Goal: Information Seeking & Learning: Learn about a topic

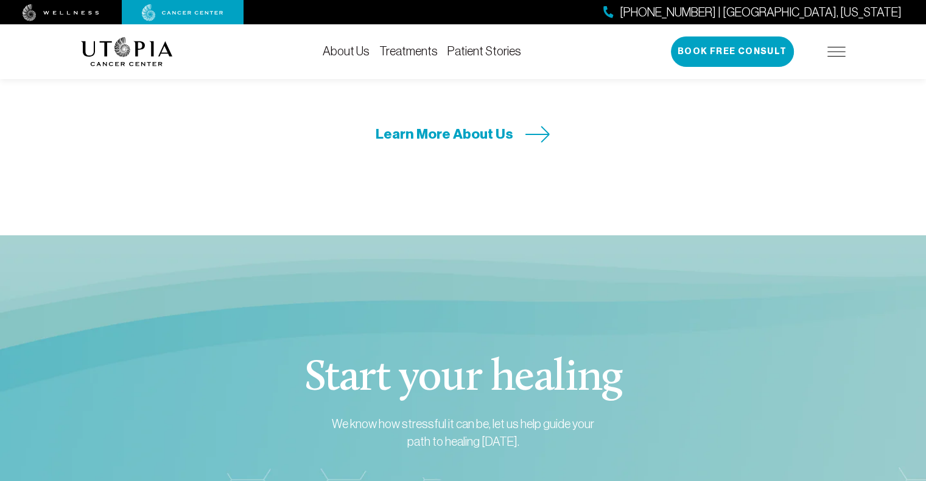
scroll to position [4085, 0]
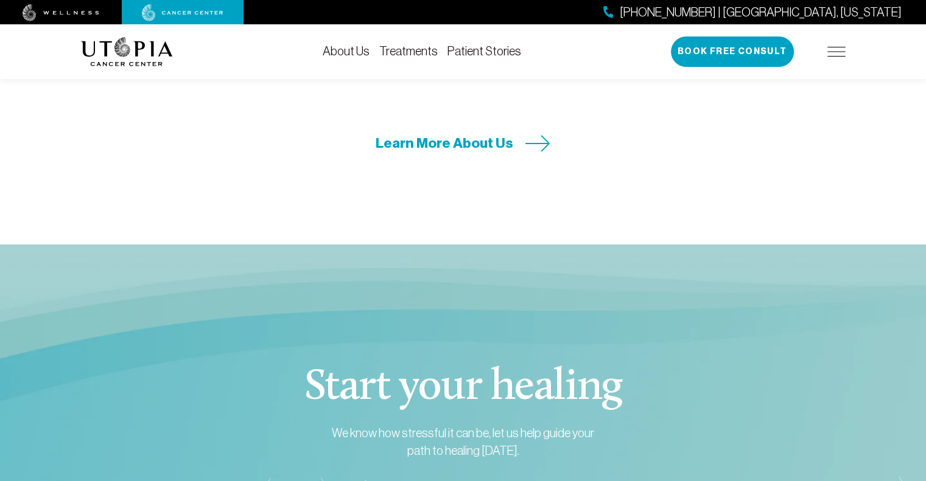
click at [414, 51] on link "Treatments" at bounding box center [408, 50] width 58 height 13
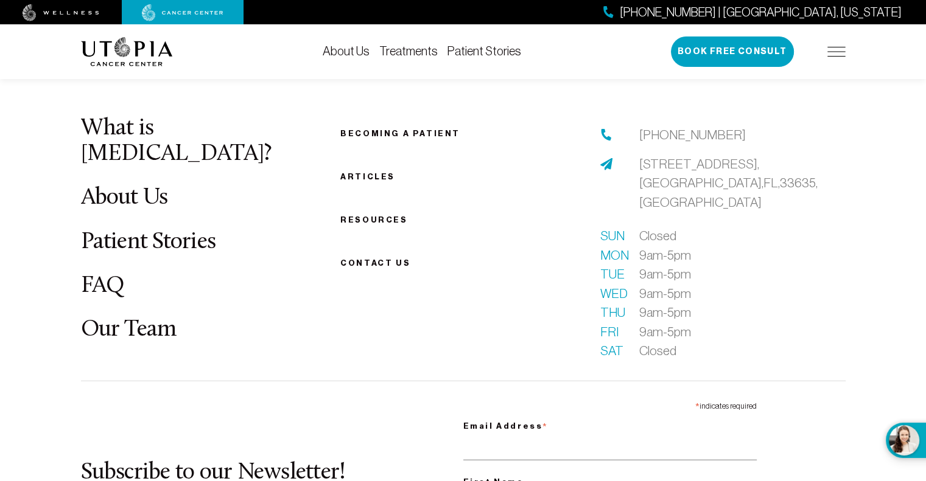
scroll to position [3408, 0]
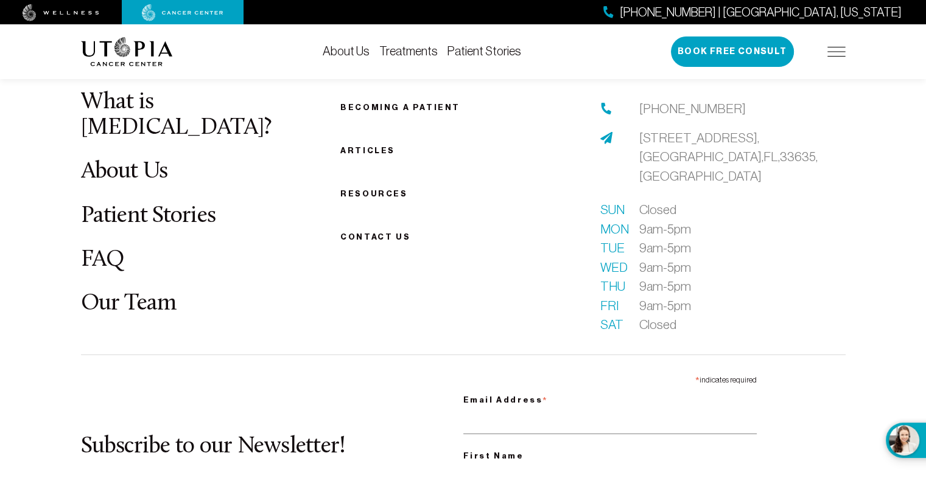
click at [96, 251] on link "FAQ" at bounding box center [103, 260] width 44 height 24
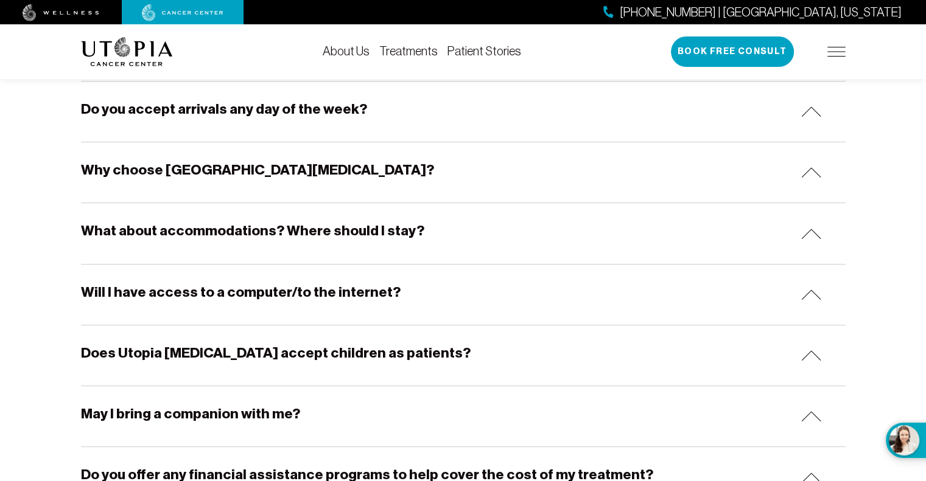
scroll to position [365, 0]
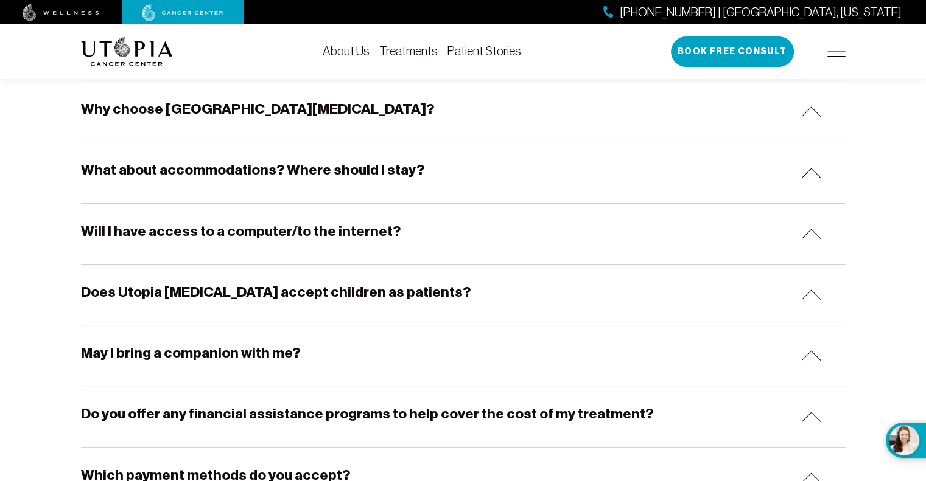
click at [803, 176] on img at bounding box center [811, 173] width 20 height 10
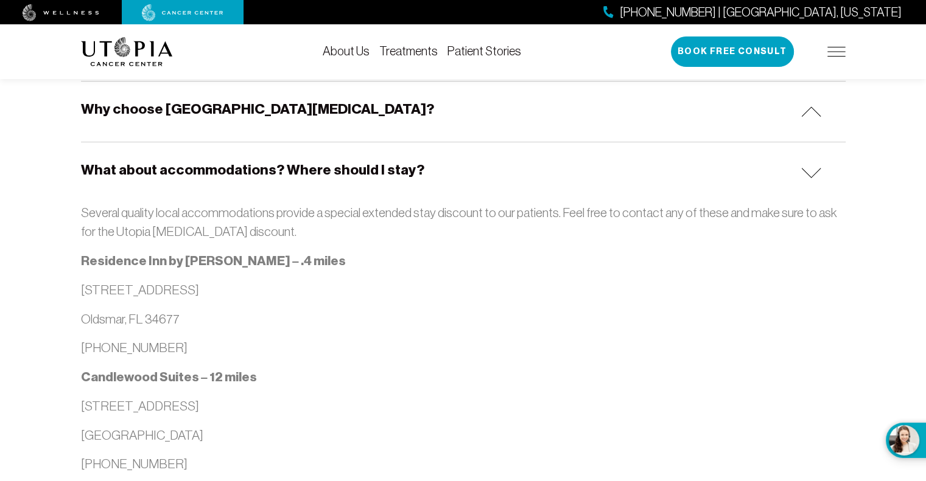
click at [803, 176] on img at bounding box center [811, 173] width 20 height 10
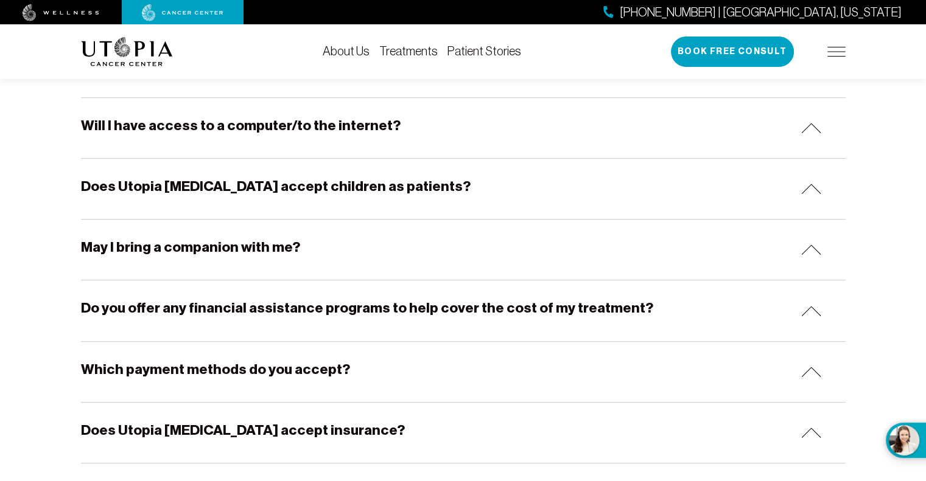
scroll to position [487, 0]
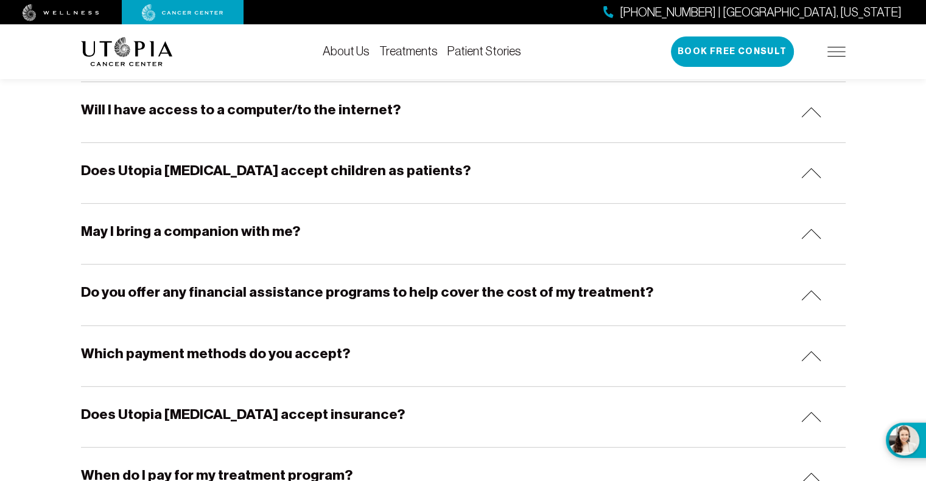
click at [804, 353] on img at bounding box center [811, 356] width 20 height 10
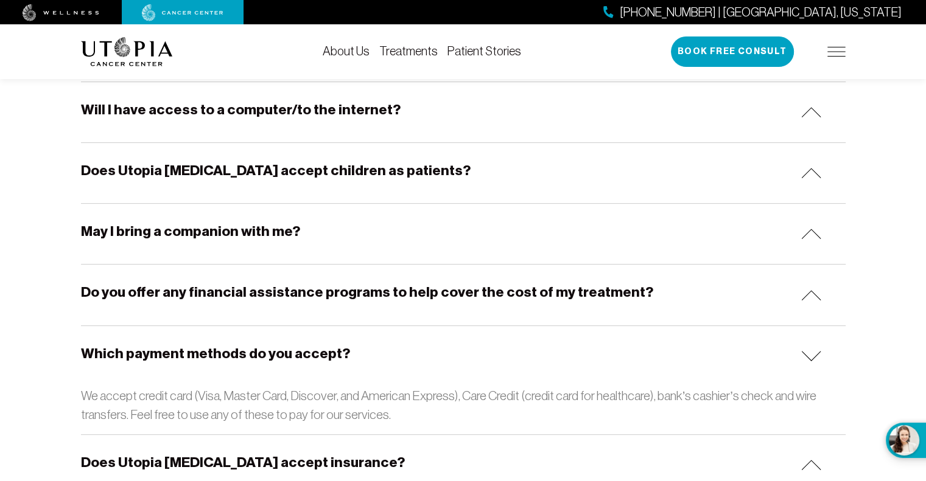
click at [804, 353] on img at bounding box center [811, 356] width 20 height 10
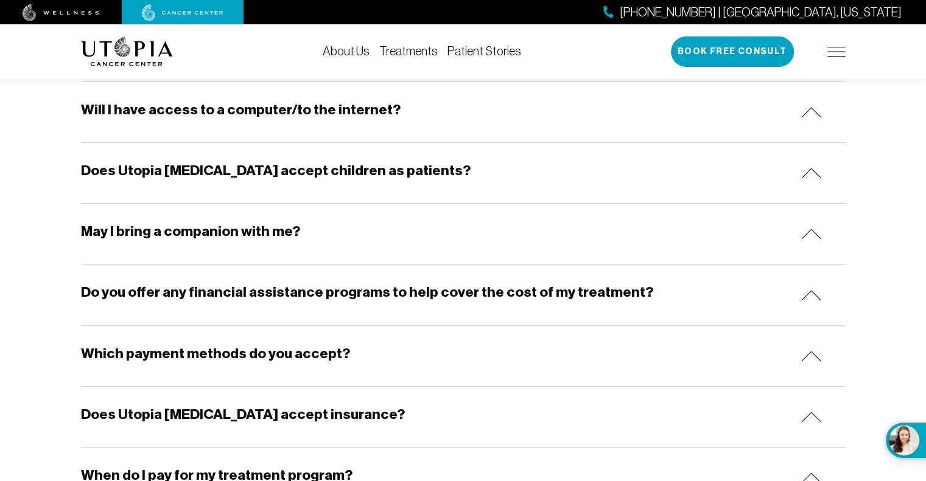
click at [809, 303] on div "Do you offer any financial assistance programs to help cover the cost of my tre…" at bounding box center [463, 295] width 764 height 60
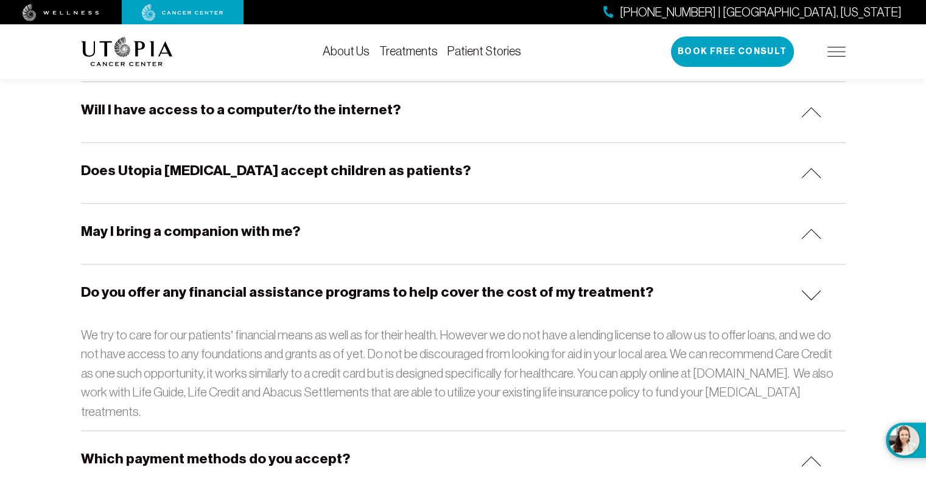
click at [809, 303] on div "Do you offer any financial assistance programs to help cover the cost of my tre…" at bounding box center [463, 295] width 764 height 60
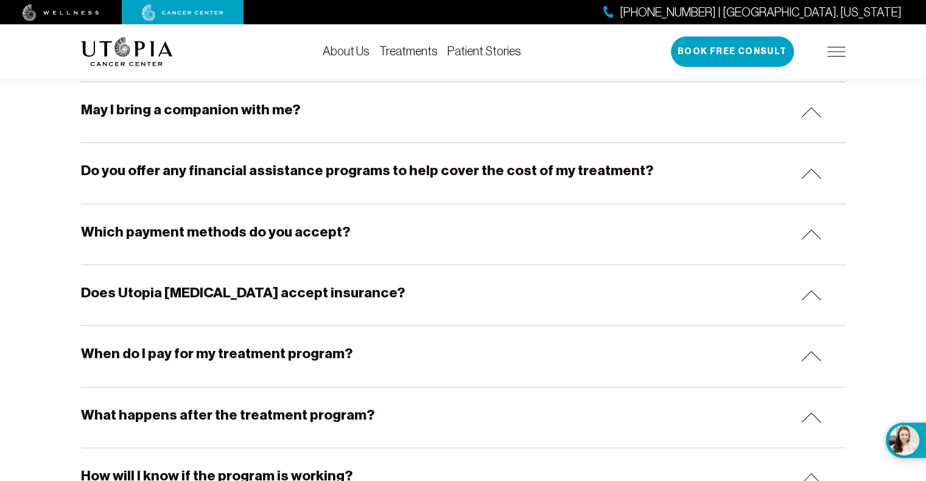
scroll to position [669, 0]
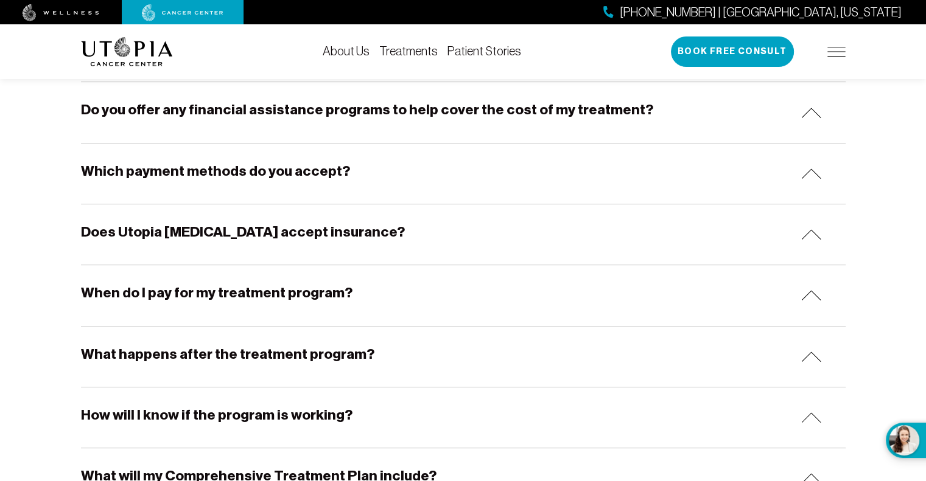
click at [798, 230] on div "Does Utopia [MEDICAL_DATA] accept insurance?" at bounding box center [463, 234] width 764 height 60
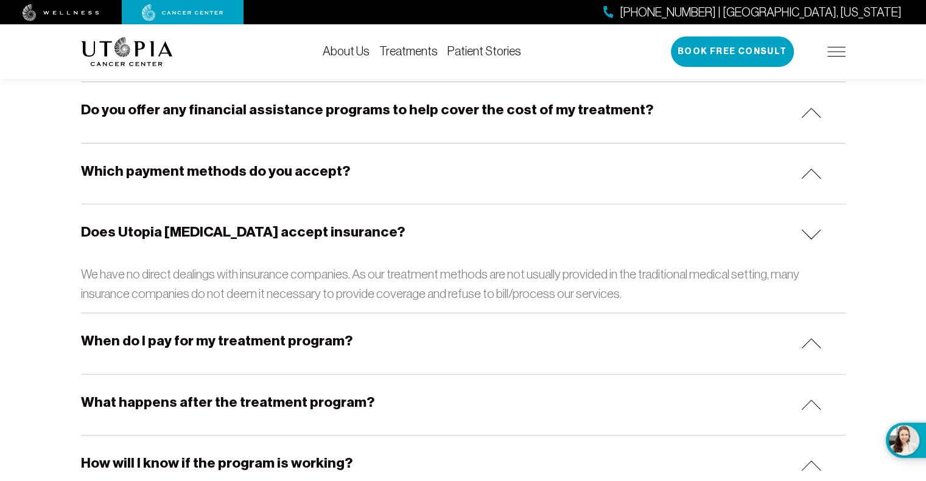
click at [803, 231] on img at bounding box center [811, 234] width 20 height 10
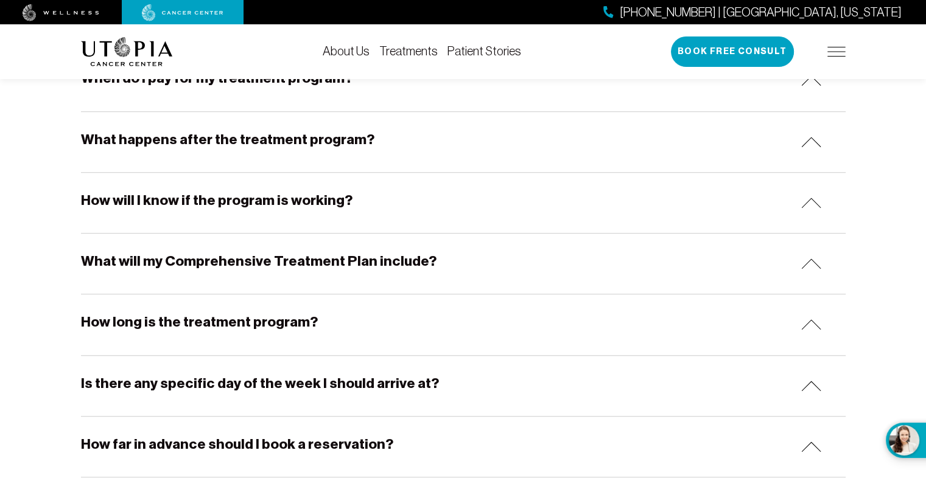
scroll to position [913, 0]
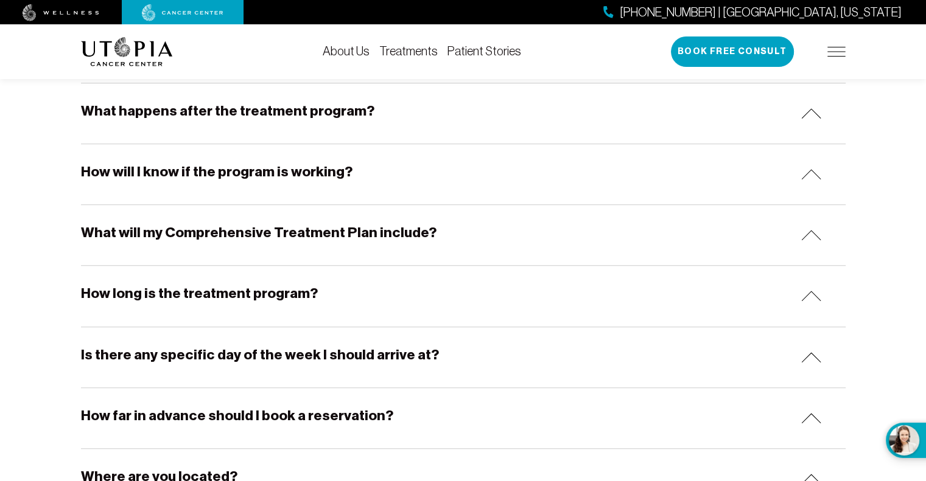
click at [815, 175] on img at bounding box center [811, 174] width 20 height 10
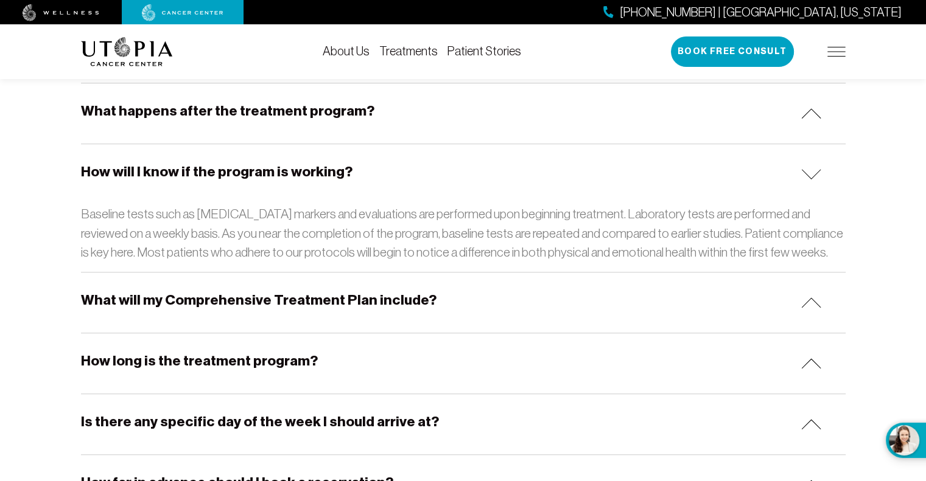
click at [815, 175] on img at bounding box center [811, 174] width 20 height 10
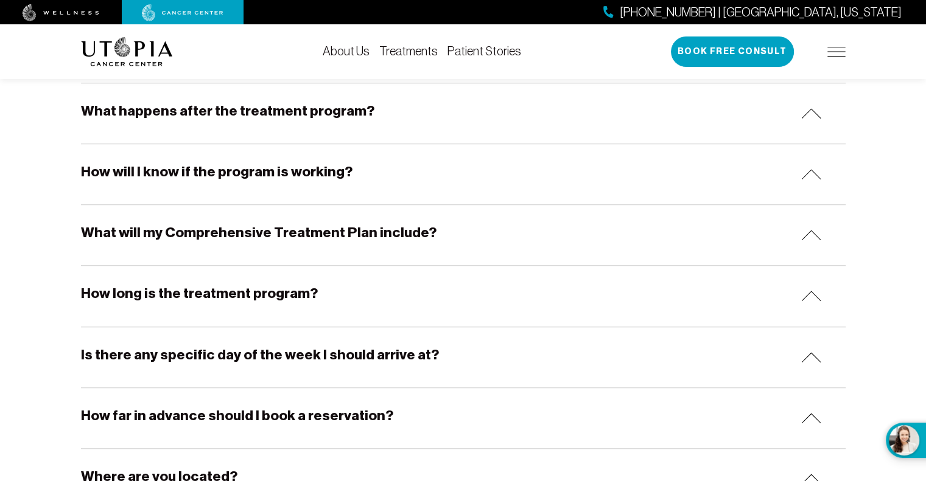
click at [814, 232] on img at bounding box center [811, 235] width 20 height 10
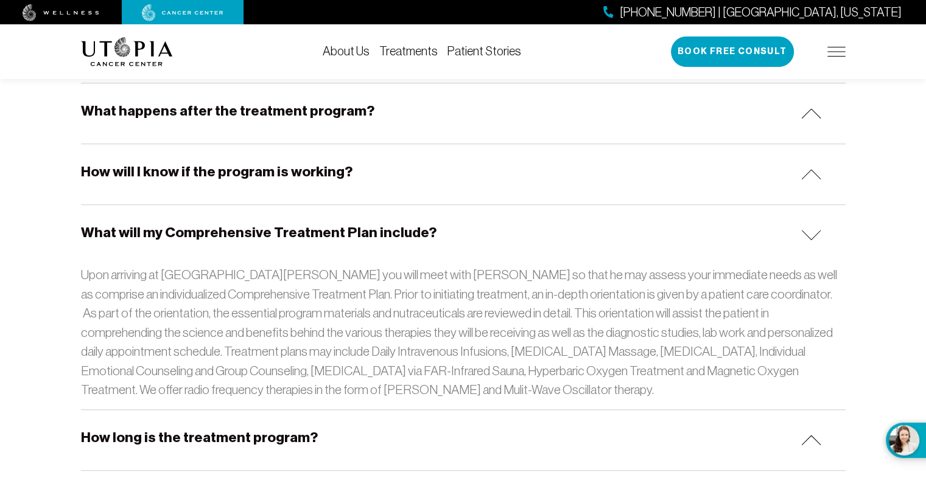
click at [812, 231] on img at bounding box center [811, 235] width 20 height 10
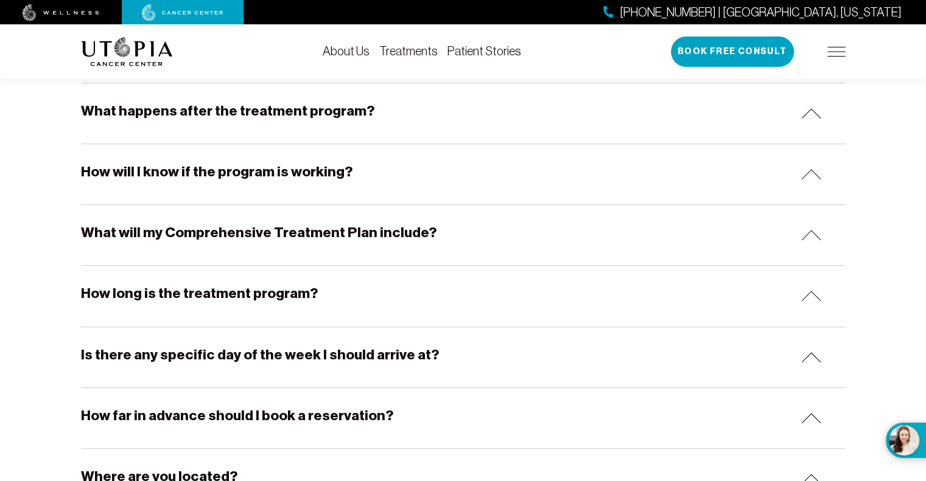
scroll to position [974, 0]
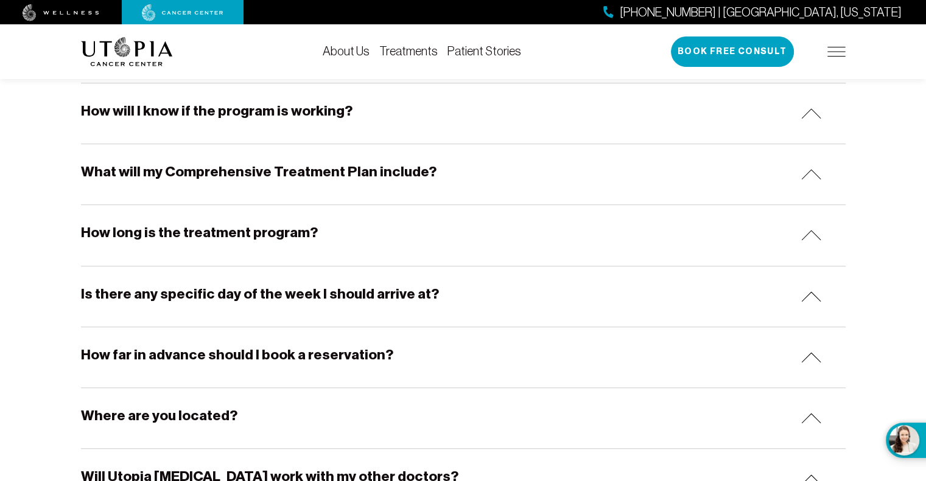
click at [808, 233] on img at bounding box center [811, 235] width 20 height 10
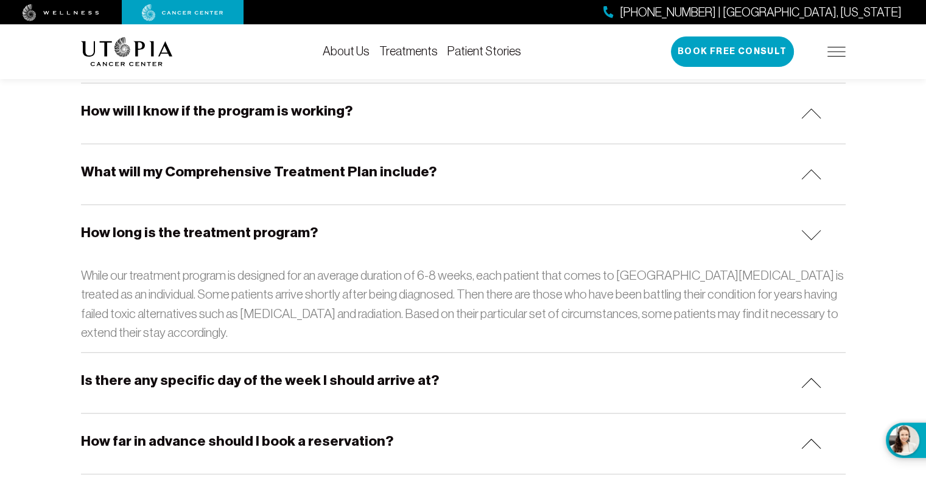
click at [811, 234] on img at bounding box center [811, 235] width 20 height 10
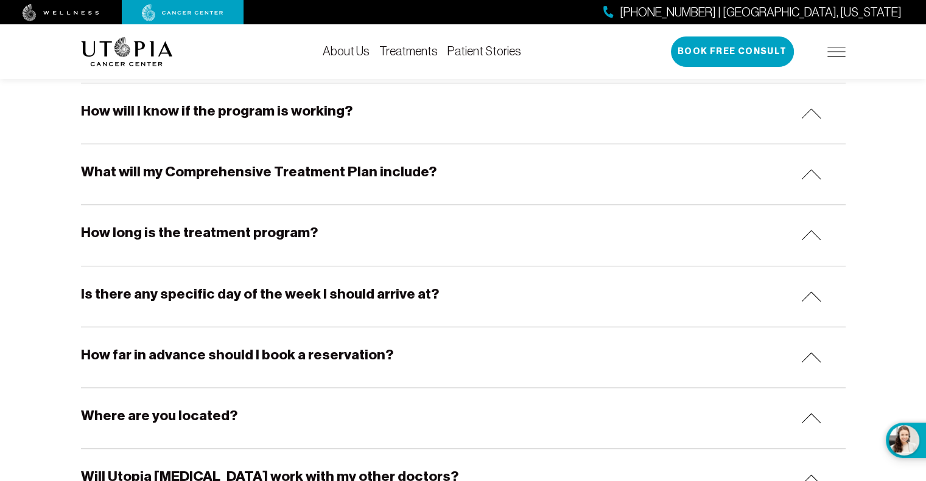
click at [811, 302] on div "Is there any specific day of the week I should arrive at?" at bounding box center [463, 297] width 764 height 60
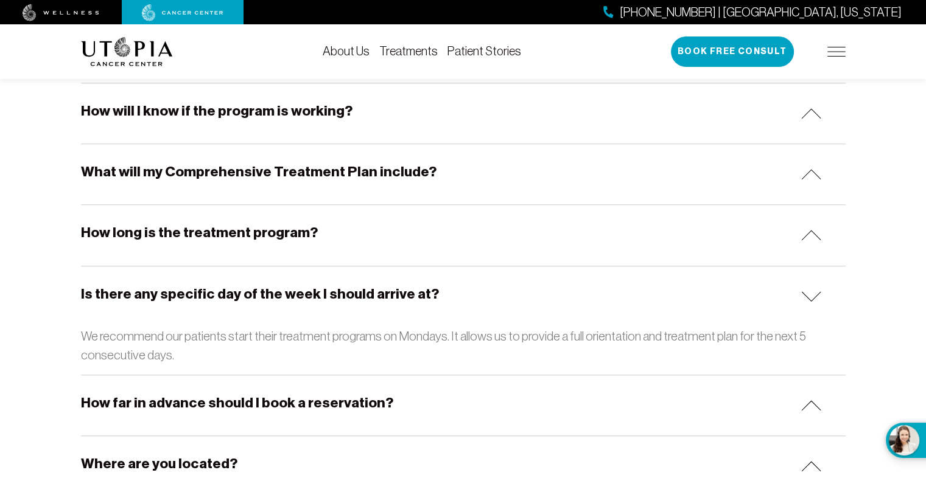
click at [806, 295] on img at bounding box center [811, 296] width 20 height 10
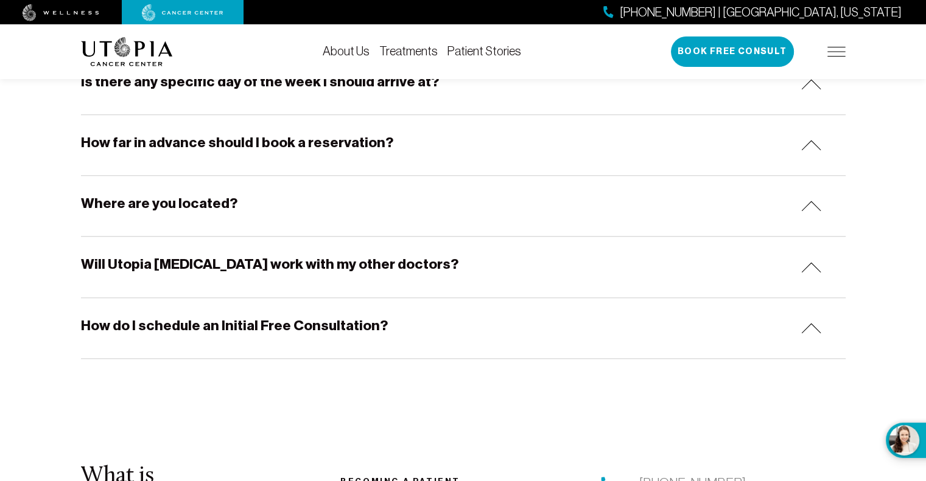
scroll to position [1217, 0]
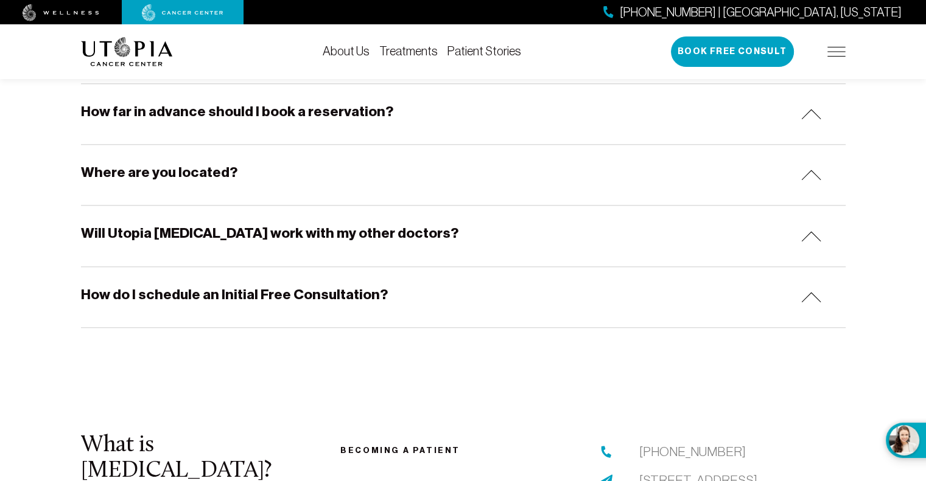
click at [811, 238] on img at bounding box center [811, 236] width 20 height 10
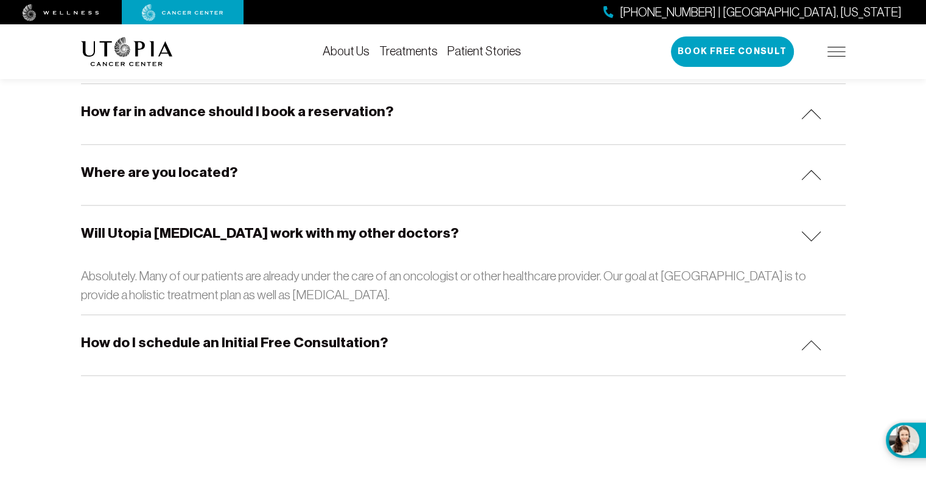
click at [811, 234] on img at bounding box center [811, 236] width 20 height 10
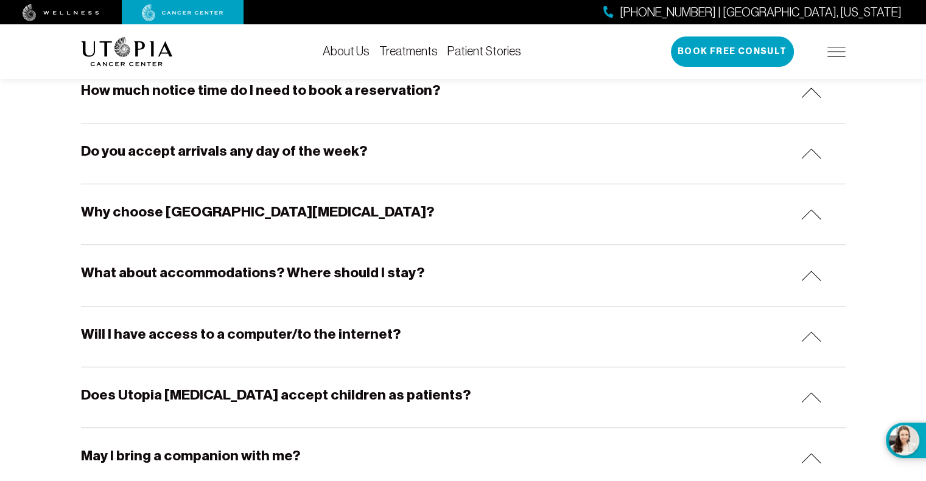
scroll to position [0, 0]
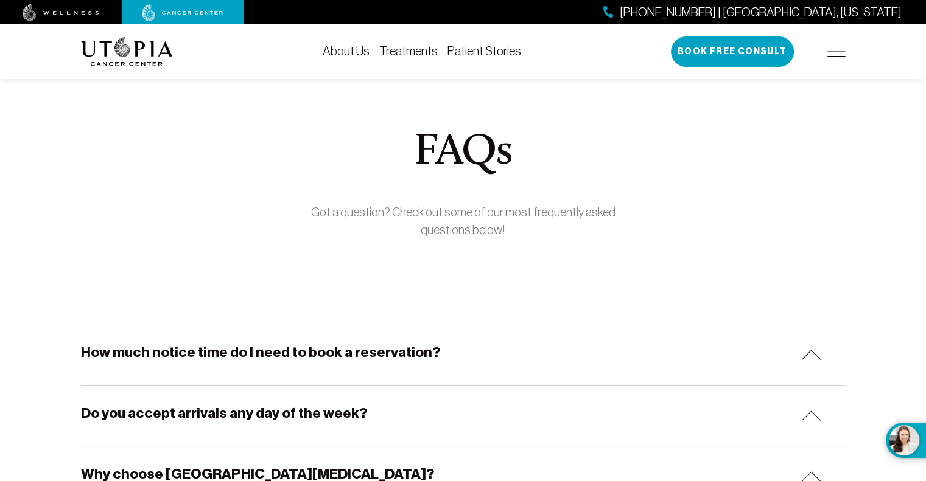
click at [130, 51] on img at bounding box center [127, 51] width 92 height 29
